Goal: Find specific page/section: Find specific page/section

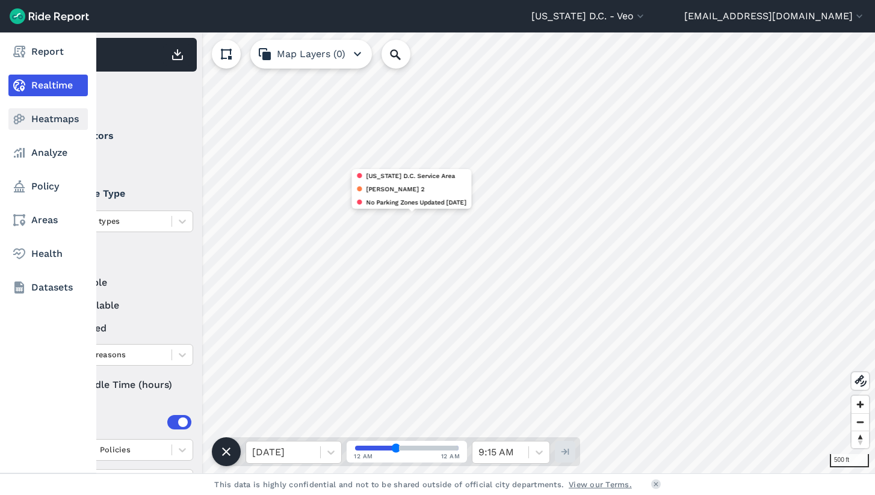
click at [55, 113] on link "Heatmaps" at bounding box center [47, 119] width 79 height 22
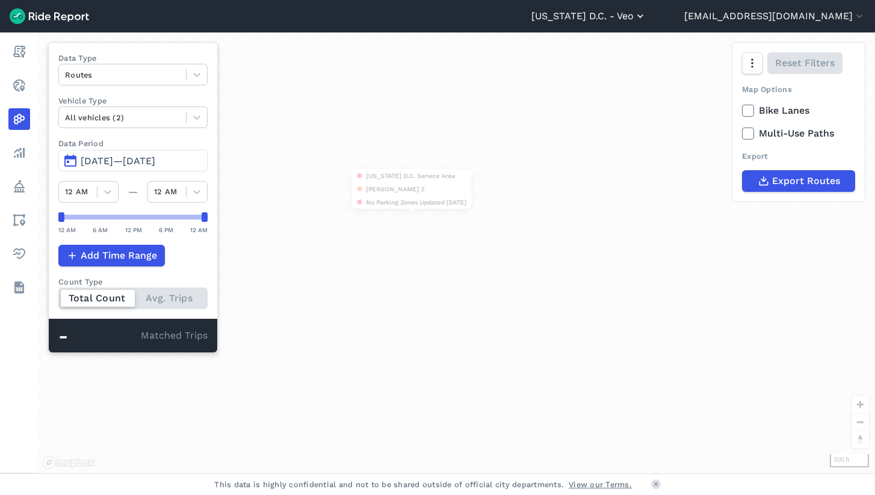
click at [632, 13] on button "[US_STATE] D.C. - Veo" at bounding box center [588, 16] width 115 height 14
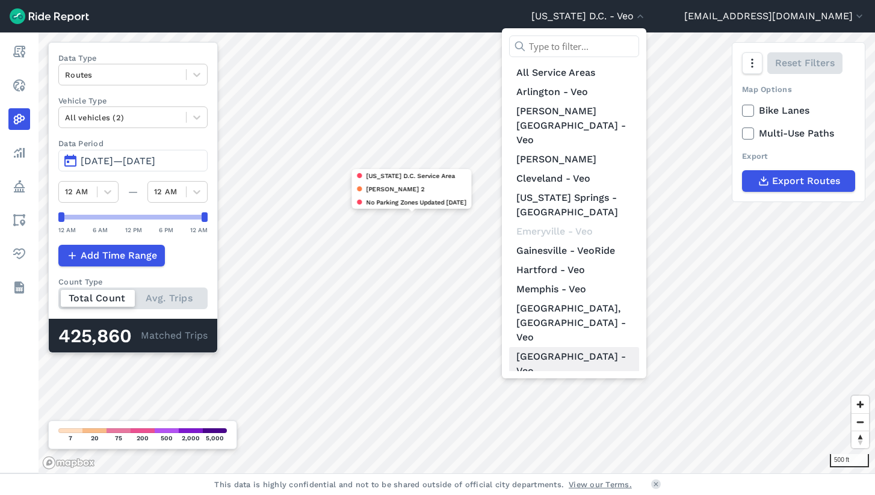
click at [619, 347] on link "[GEOGRAPHIC_DATA] - Veo" at bounding box center [574, 364] width 130 height 34
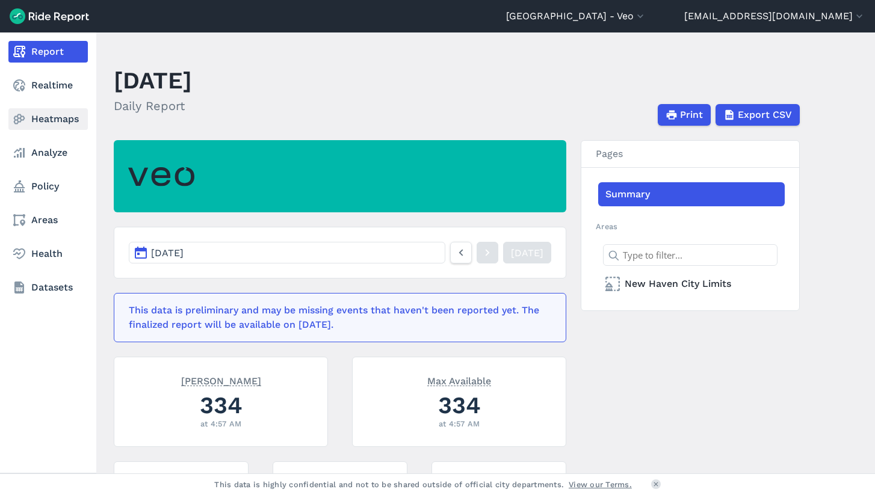
click at [42, 115] on link "Heatmaps" at bounding box center [47, 119] width 79 height 22
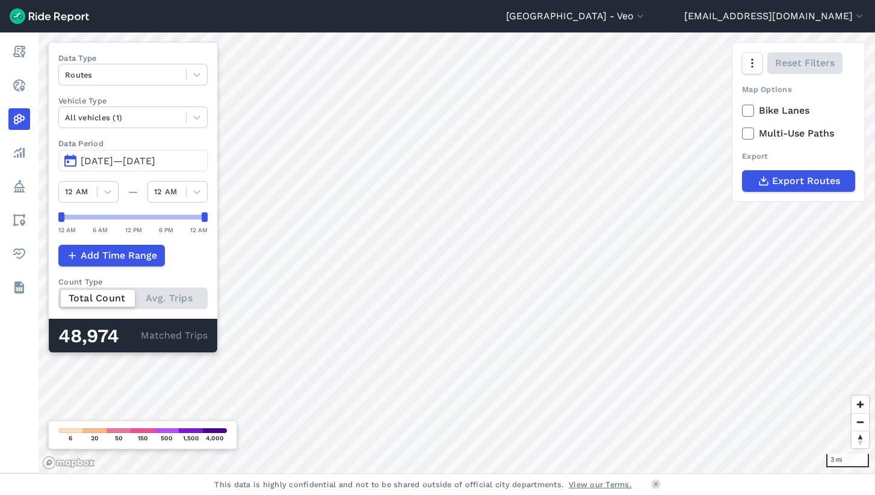
click at [94, 161] on span "[DATE]—[DATE]" at bounding box center [118, 160] width 75 height 11
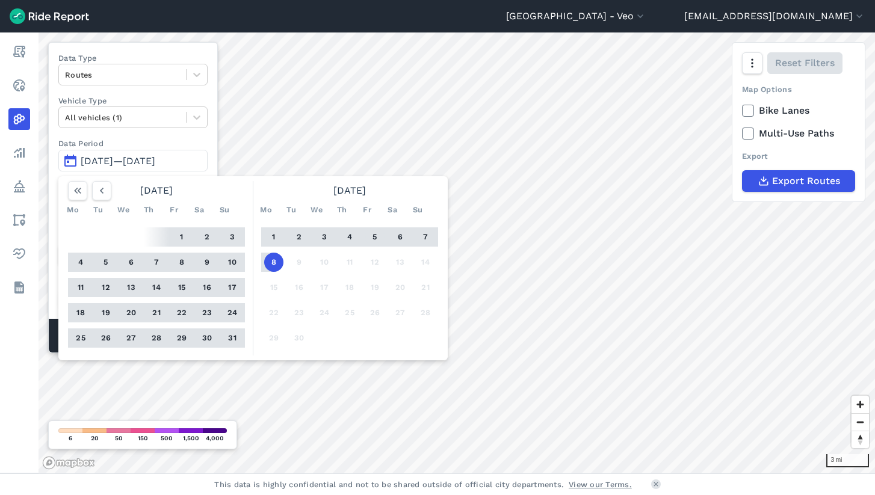
click at [379, 235] on button "5" at bounding box center [374, 236] width 19 height 19
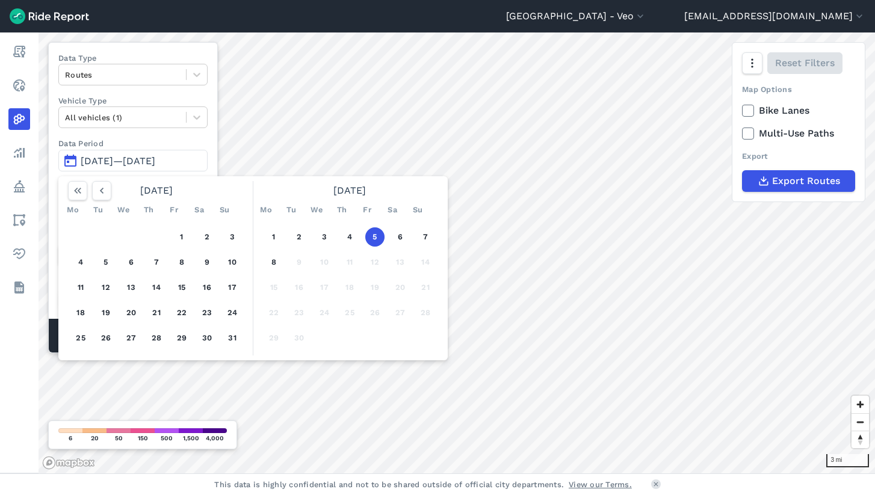
click at [379, 235] on button "5" at bounding box center [374, 236] width 19 height 19
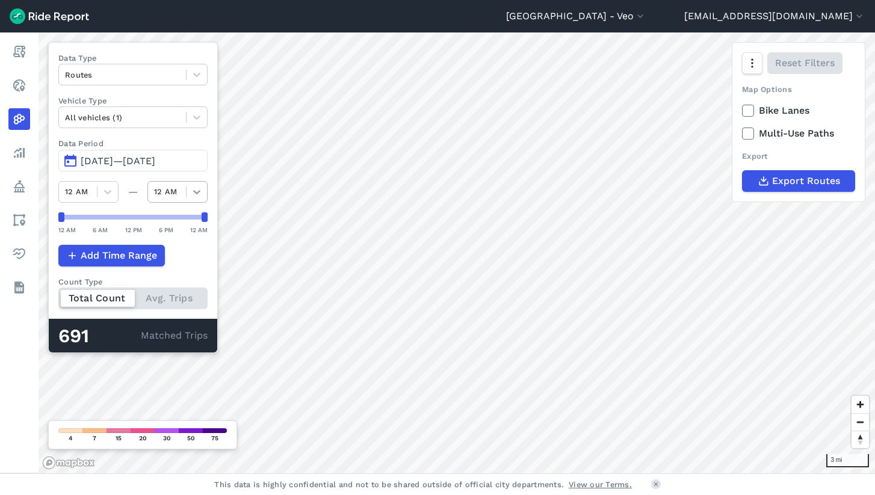
click at [196, 196] on icon at bounding box center [197, 192] width 12 height 12
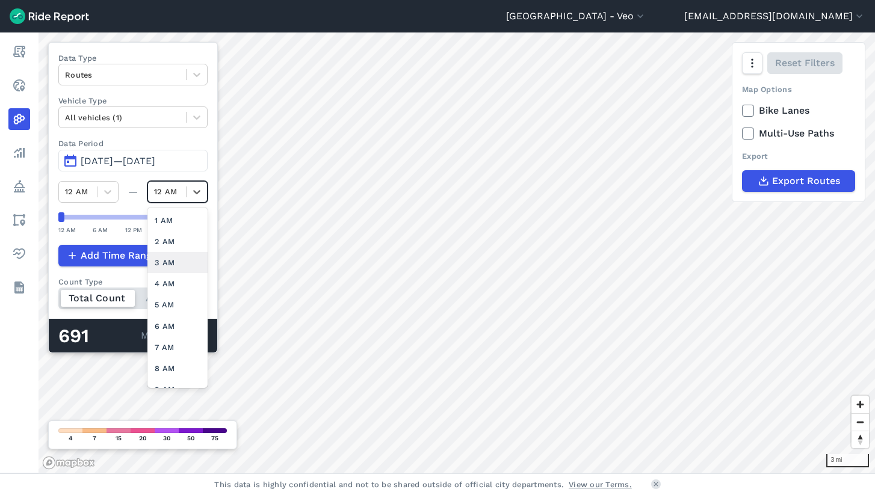
click at [168, 263] on div "3 AM" at bounding box center [177, 262] width 60 height 21
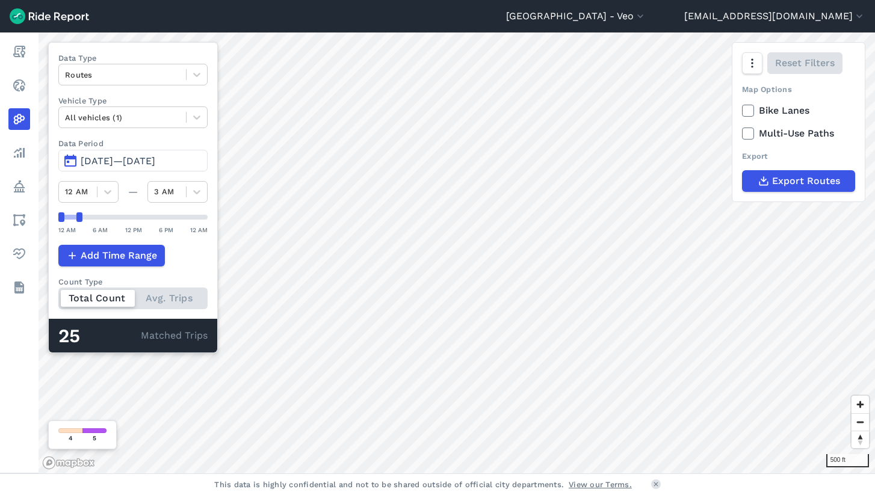
click at [94, 156] on span "[DATE]—[DATE]" at bounding box center [118, 160] width 75 height 11
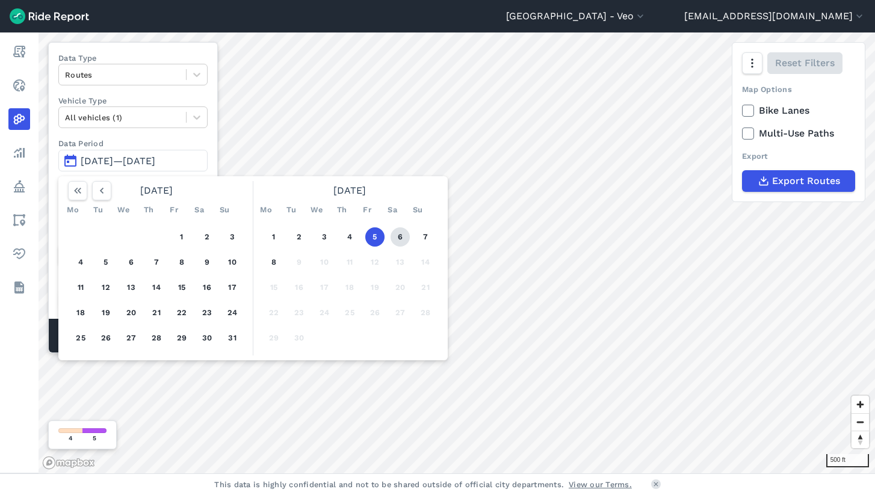
click at [400, 232] on button "6" at bounding box center [400, 236] width 19 height 19
click at [398, 236] on button "6" at bounding box center [400, 236] width 19 height 19
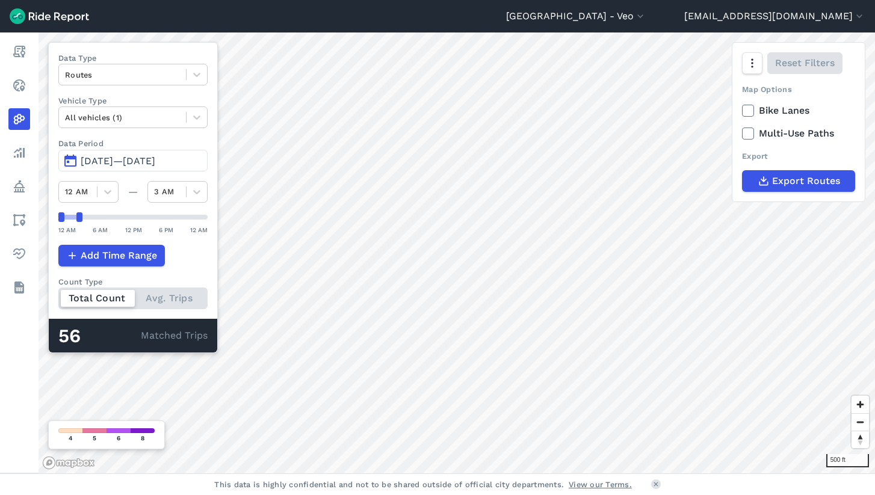
click at [102, 164] on span "[DATE]—[DATE]" at bounding box center [118, 160] width 75 height 11
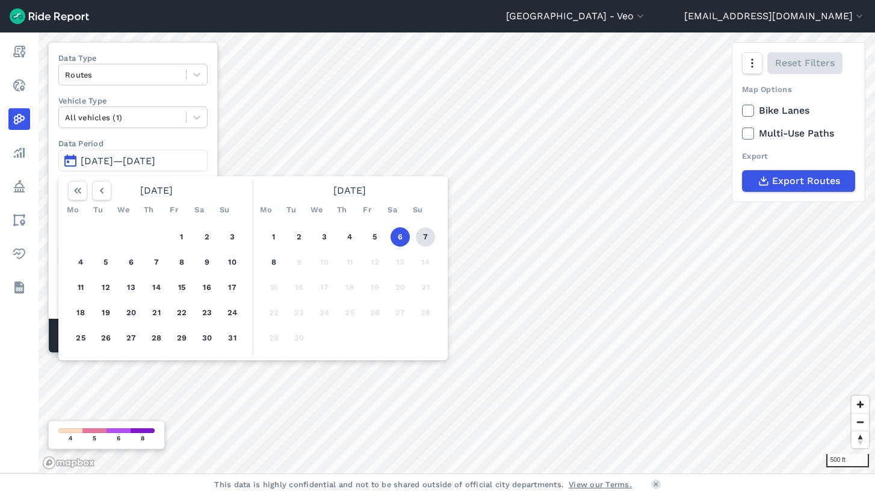
click at [425, 239] on button "7" at bounding box center [425, 236] width 19 height 19
